Goal: Task Accomplishment & Management: Manage account settings

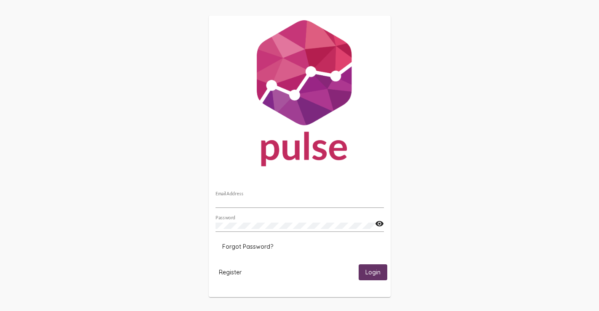
type input "[PERSON_NAME][EMAIL_ADDRESS][PERSON_NAME][DOMAIN_NAME]"
click at [370, 270] on span "Login" at bounding box center [372, 273] width 15 height 8
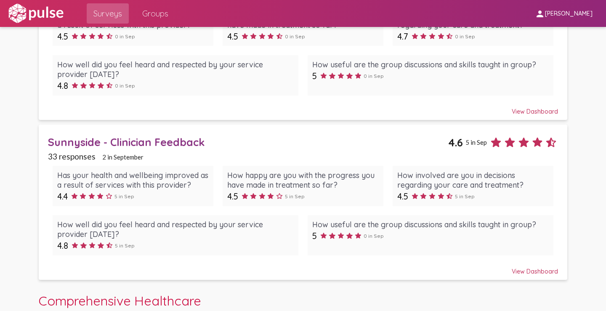
scroll to position [168, 0]
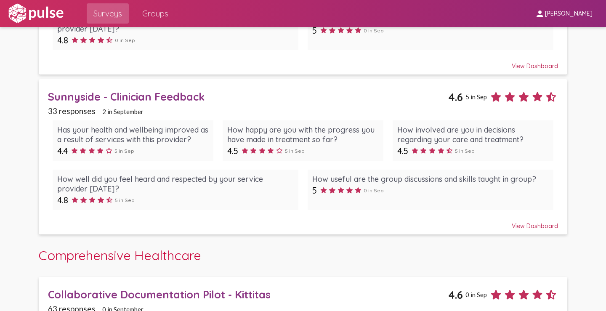
click at [529, 224] on div "View Dashboard" at bounding box center [303, 222] width 510 height 15
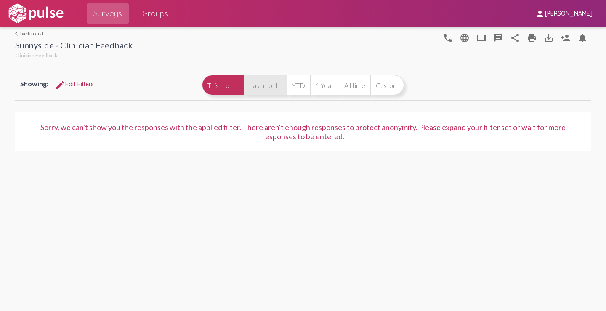
click at [250, 85] on button "Last month" at bounding box center [265, 85] width 43 height 20
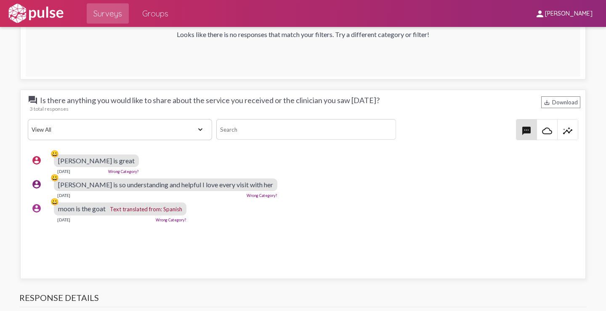
scroll to position [1431, 0]
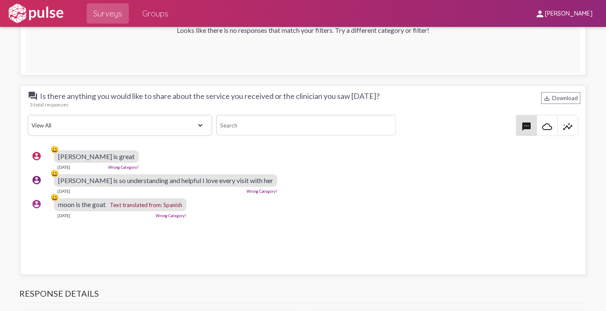
click at [169, 214] on link "Wrong Category?" at bounding box center [171, 215] width 31 height 5
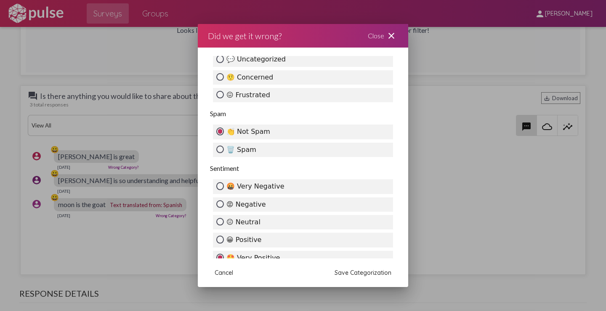
scroll to position [336, 0]
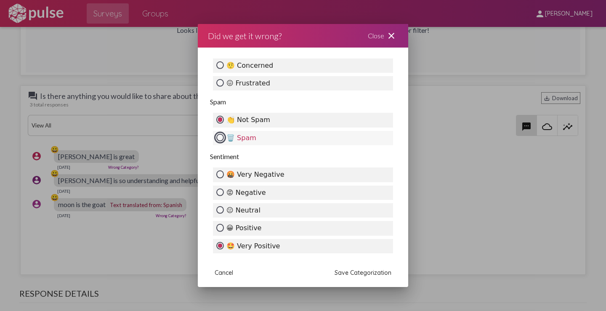
click at [220, 135] on input "🗑️ Spam" at bounding box center [220, 138] width 8 height 8
radio input "true"
click at [347, 272] on span "Save Categorization" at bounding box center [363, 273] width 57 height 8
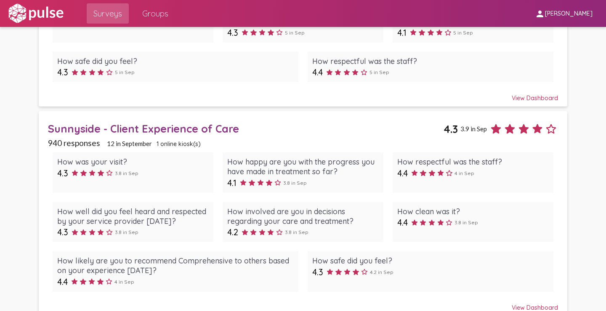
scroll to position [684, 0]
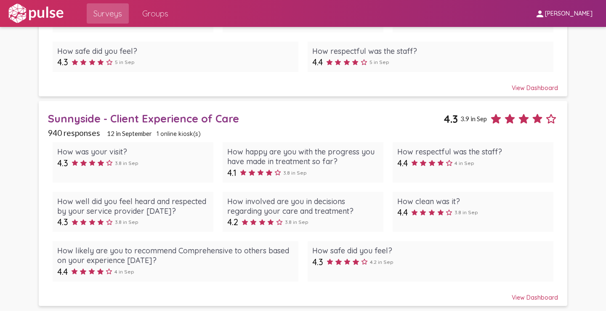
click at [517, 296] on div "View Dashboard" at bounding box center [303, 293] width 510 height 15
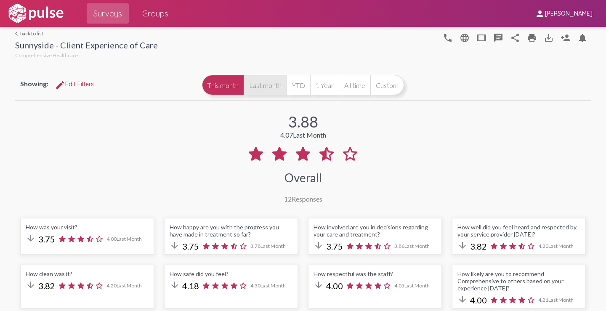
click at [266, 87] on button "Last month" at bounding box center [265, 85] width 43 height 20
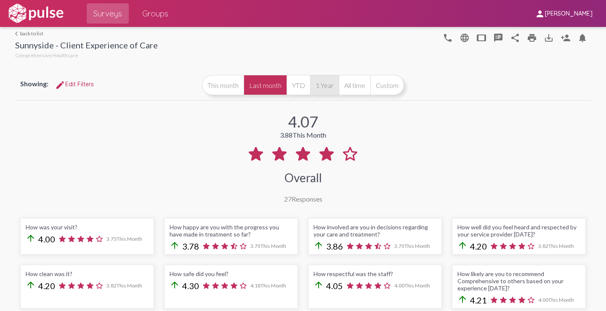
click at [320, 88] on button "1 Year" at bounding box center [324, 85] width 29 height 20
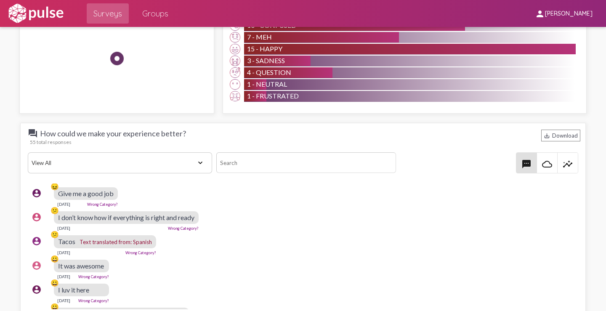
scroll to position [210, 0]
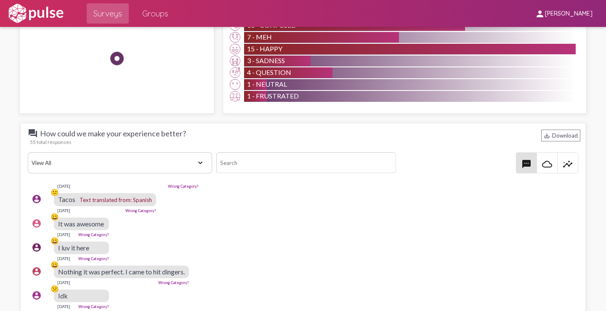
click at [142, 210] on link "Wrong Category?" at bounding box center [140, 210] width 31 height 5
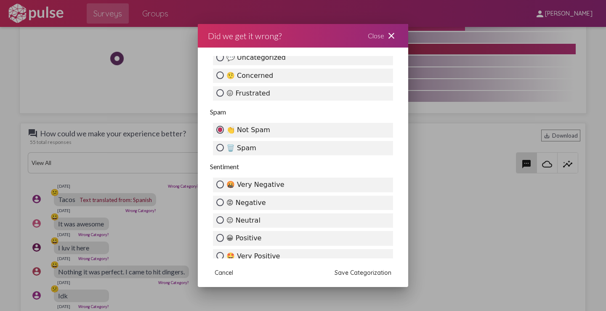
scroll to position [336, 0]
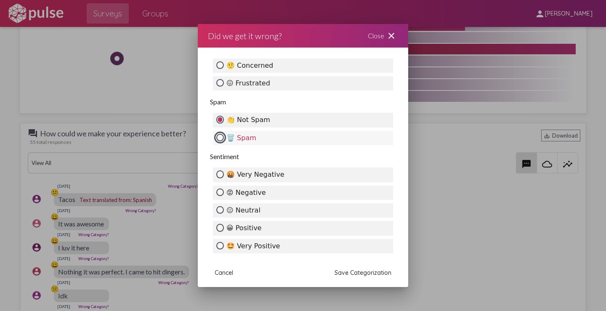
click at [217, 138] on input "🗑️ Spam" at bounding box center [220, 138] width 8 height 8
radio input "true"
click at [360, 274] on span "Save Categorization" at bounding box center [363, 273] width 57 height 8
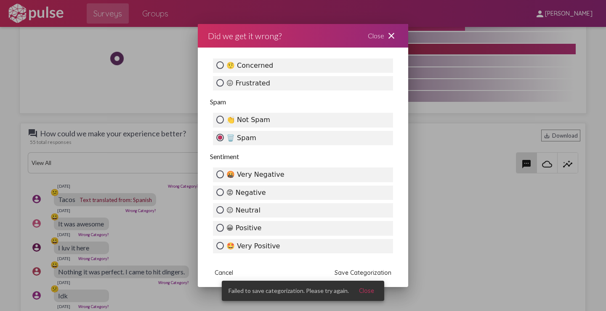
click at [361, 290] on span "Close" at bounding box center [366, 291] width 15 height 8
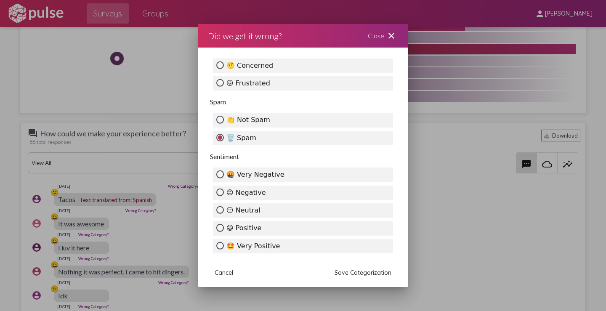
click at [345, 271] on span "Save Categorization" at bounding box center [363, 273] width 57 height 8
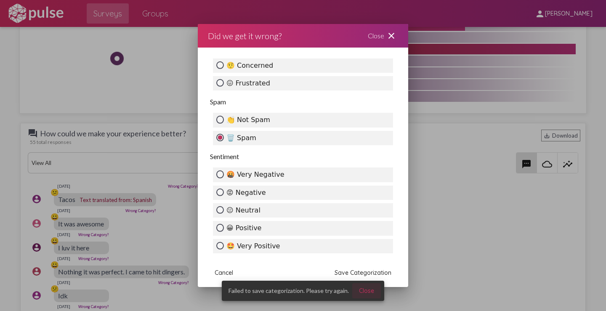
drag, startPoint x: 365, startPoint y: 289, endPoint x: 357, endPoint y: 284, distance: 10.0
click at [365, 288] on span "Close" at bounding box center [366, 291] width 15 height 8
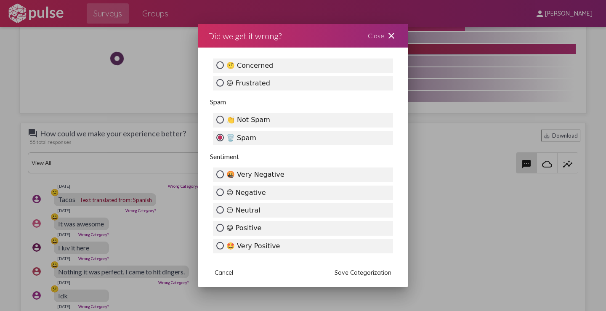
click at [389, 37] on mat-icon "close" at bounding box center [391, 36] width 10 height 10
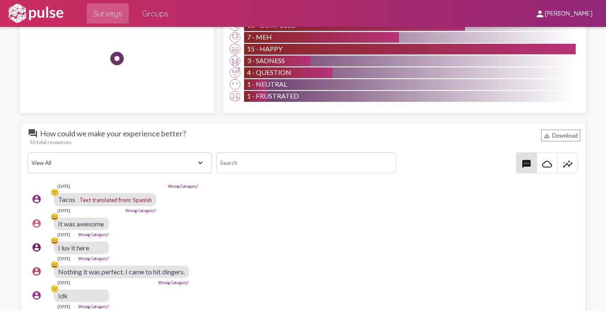
click at [130, 210] on link "Wrong Category?" at bounding box center [140, 210] width 31 height 5
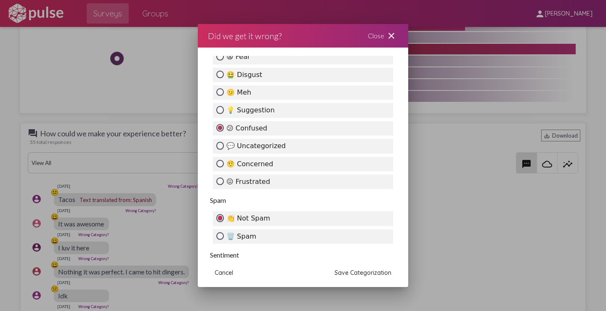
scroll to position [253, 0]
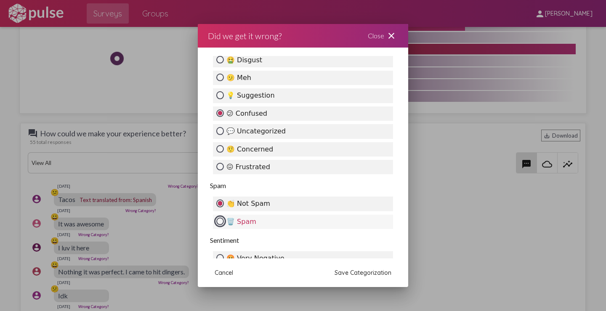
click at [218, 222] on input "🗑️ Spam" at bounding box center [220, 222] width 8 height 8
radio input "true"
click at [355, 272] on span "Save Categorization" at bounding box center [363, 273] width 57 height 8
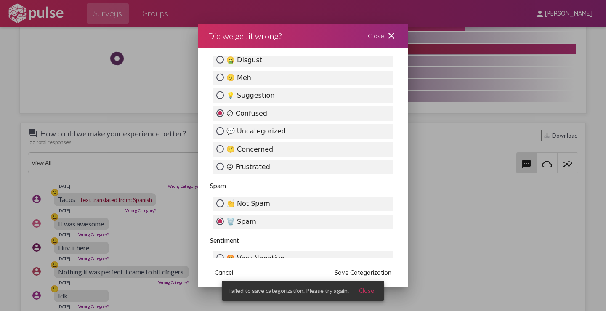
drag, startPoint x: 365, startPoint y: 290, endPoint x: 358, endPoint y: 284, distance: 9.6
click at [362, 288] on span "Close" at bounding box center [366, 291] width 15 height 8
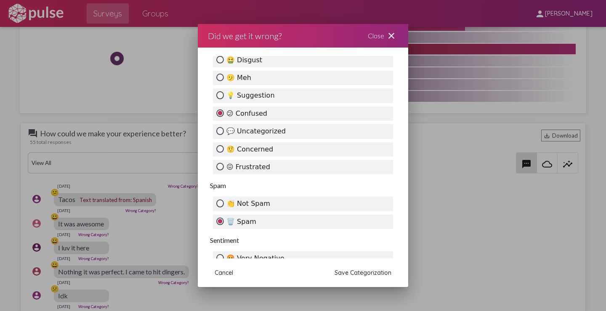
click at [392, 35] on mat-icon "close" at bounding box center [391, 36] width 10 height 10
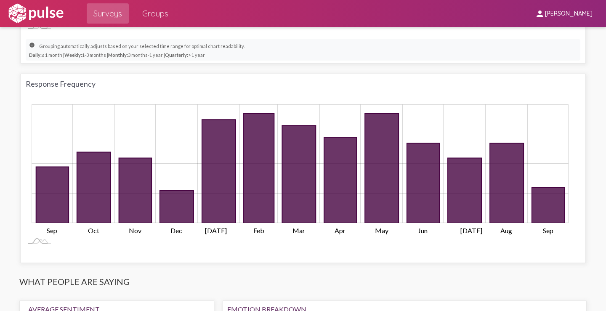
scroll to position [550, 0]
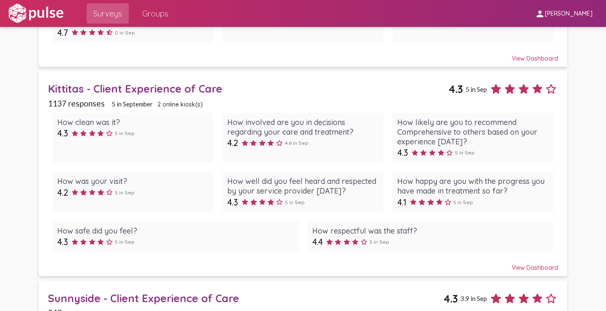
scroll to position [547, 0]
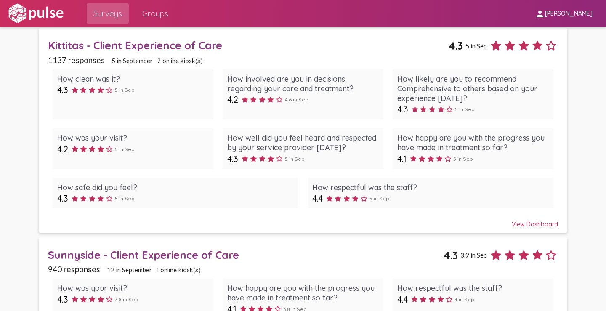
click at [524, 222] on div "View Dashboard" at bounding box center [303, 220] width 510 height 15
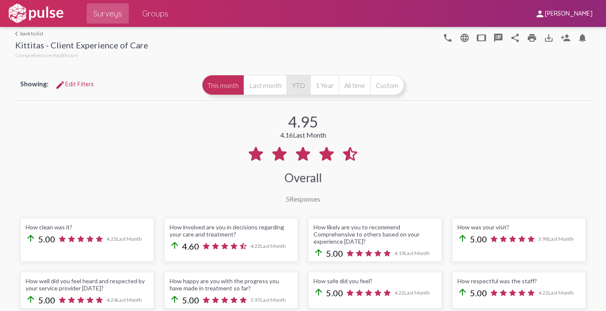
click at [293, 87] on button "YTD" at bounding box center [299, 85] width 24 height 20
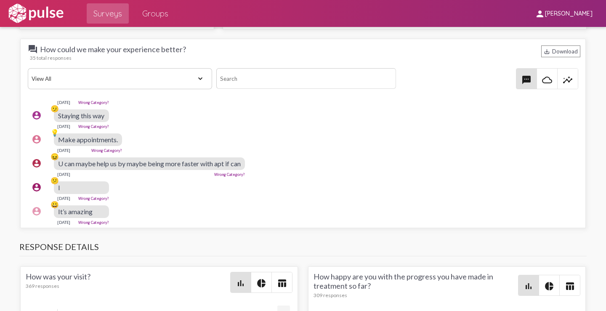
scroll to position [84, 0]
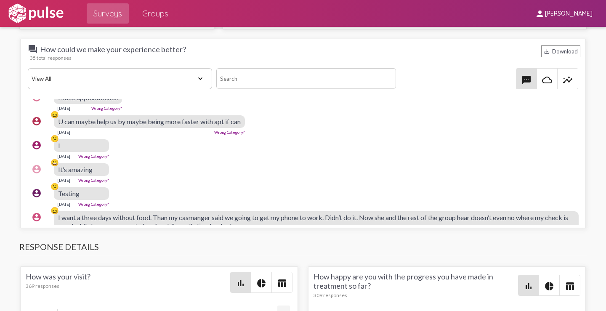
click at [100, 202] on link "Wrong Category?" at bounding box center [93, 204] width 31 height 5
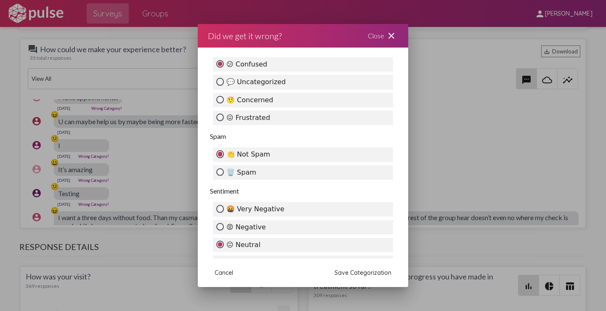
scroll to position [336, 0]
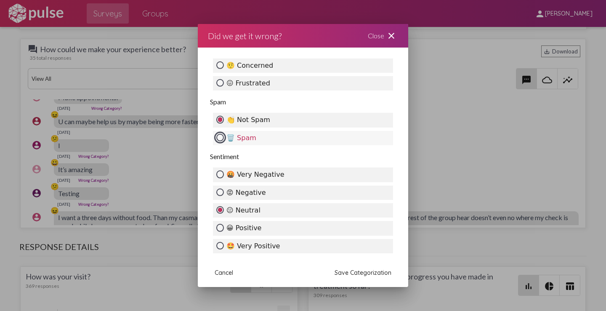
click at [220, 136] on input "🗑️ Spam" at bounding box center [220, 138] width 8 height 8
radio input "true"
click at [346, 273] on span "Save Categorization" at bounding box center [363, 273] width 57 height 8
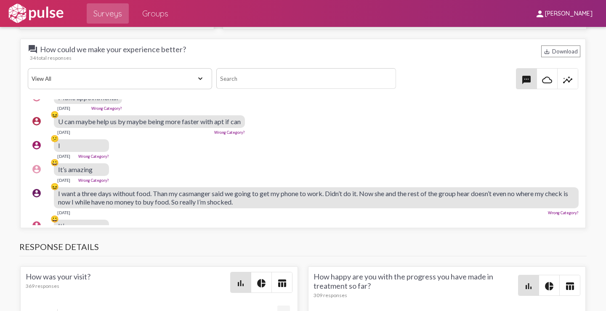
click at [355, 290] on span "Close" at bounding box center [357, 291] width 15 height 8
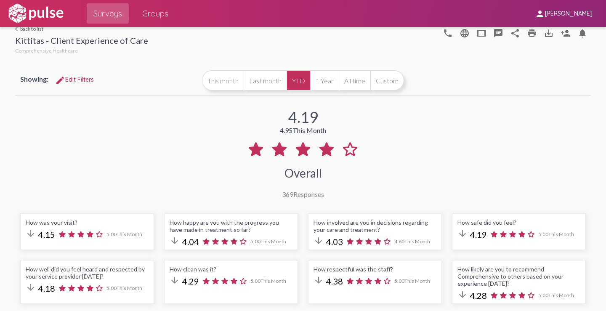
scroll to position [0, 0]
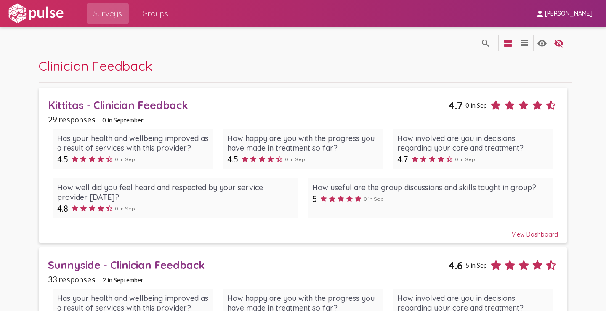
click at [514, 232] on div "View Dashboard" at bounding box center [303, 230] width 510 height 15
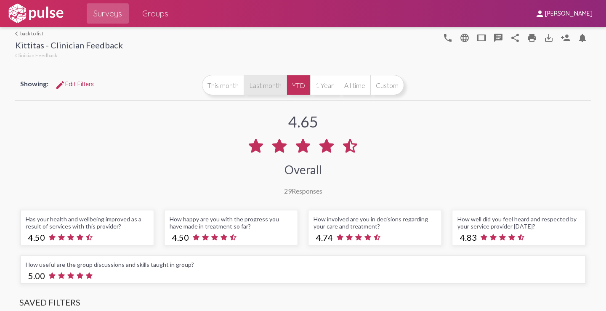
click at [255, 85] on button "Last month" at bounding box center [265, 85] width 43 height 20
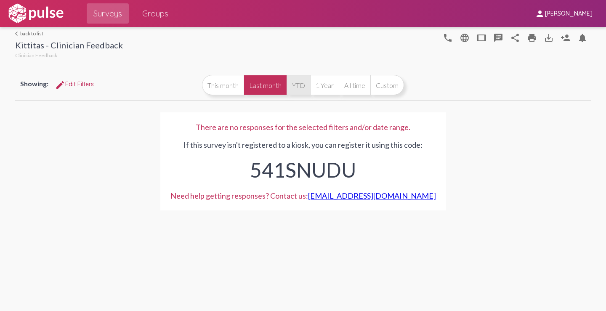
click at [303, 86] on button "YTD" at bounding box center [299, 85] width 24 height 20
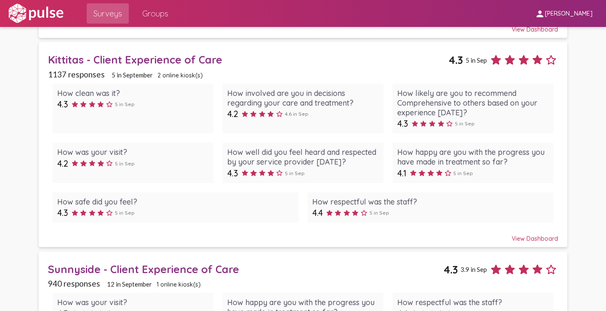
scroll to position [547, 0]
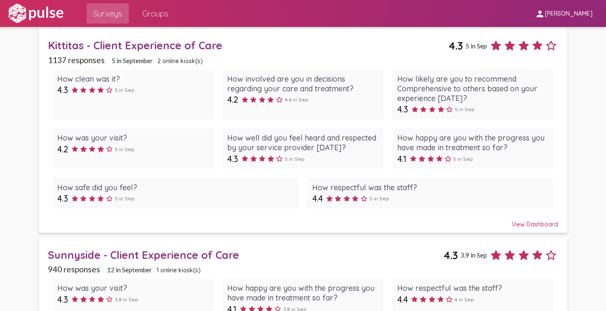
click at [517, 224] on div "View Dashboard" at bounding box center [303, 220] width 510 height 15
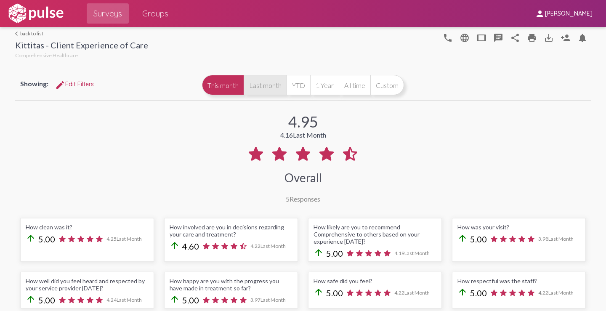
click at [253, 85] on button "Last month" at bounding box center [265, 85] width 43 height 20
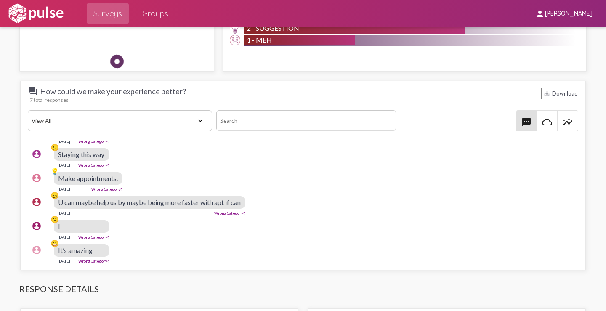
scroll to position [53, 0]
